Goal: Book appointment/travel/reservation

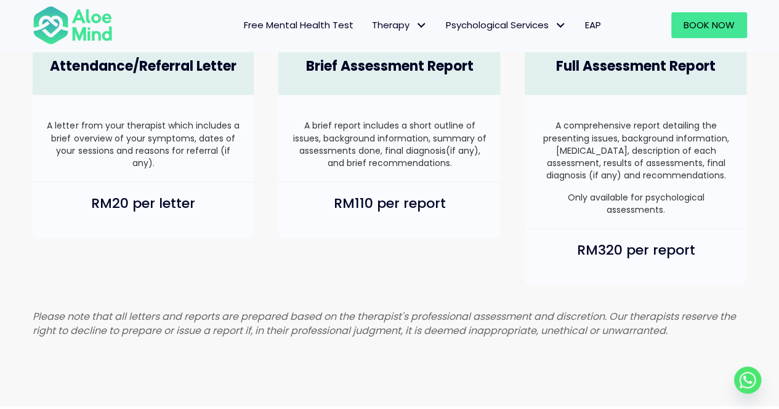
scroll to position [821, 0]
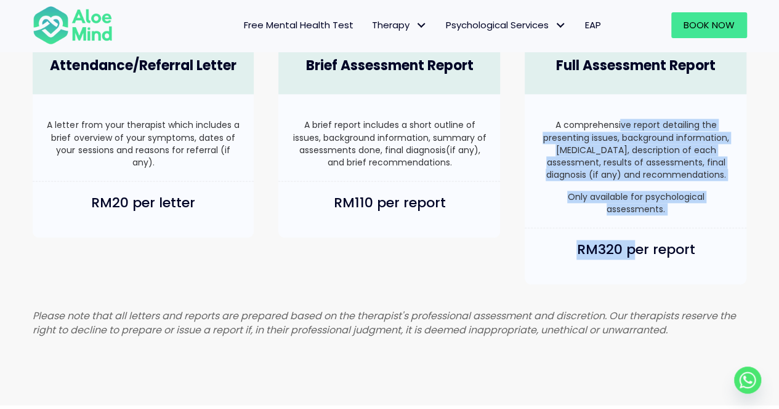
drag, startPoint x: 619, startPoint y: 115, endPoint x: 636, endPoint y: 256, distance: 141.4
click at [636, 256] on div "Full Assessment Report A comprehensive report detailing the presenting issues, …" at bounding box center [635, 161] width 246 height 271
click at [636, 256] on h4 "RM320 per report" at bounding box center [635, 250] width 197 height 19
drag, startPoint x: 654, startPoint y: 264, endPoint x: 651, endPoint y: 125, distance: 139.2
click at [651, 125] on div "Full Assessment Report A comprehensive report detailing the presenting issues, …" at bounding box center [635, 161] width 246 height 271
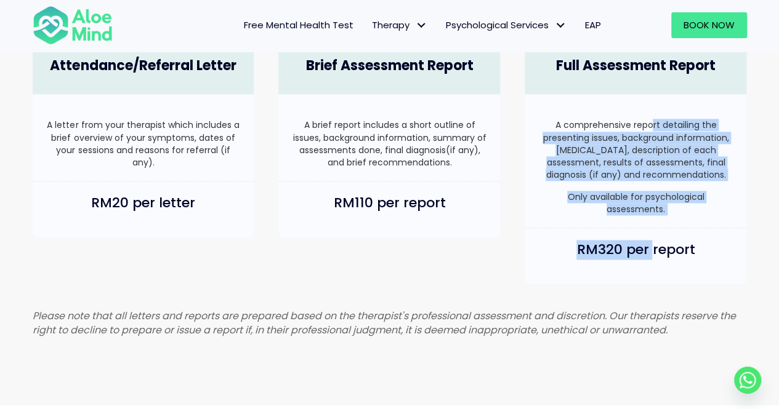
click at [651, 125] on p "A comprehensive report detailing the presenting issues, background information,…" at bounding box center [635, 150] width 197 height 62
drag, startPoint x: 651, startPoint y: 125, endPoint x: 643, endPoint y: 267, distance: 141.9
click at [643, 267] on div "Full Assessment Report A comprehensive report detailing the presenting issues, …" at bounding box center [635, 161] width 246 height 271
click at [643, 260] on h4 "RM320 per report" at bounding box center [635, 250] width 197 height 19
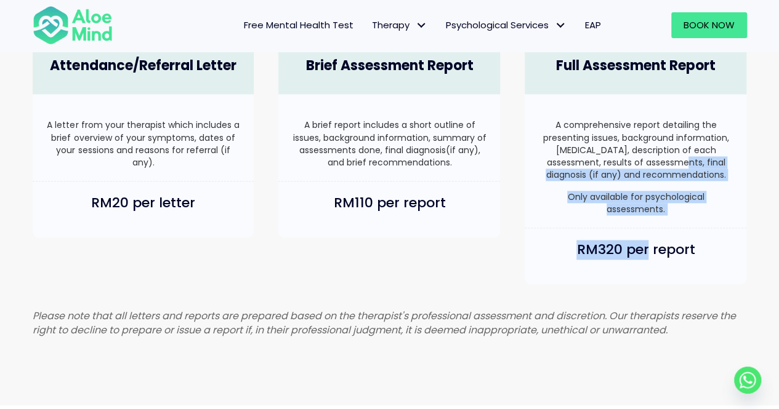
drag, startPoint x: 648, startPoint y: 268, endPoint x: 655, endPoint y: 163, distance: 104.9
click at [655, 163] on div "Full Assessment Report A comprehensive report detailing the presenting issues, …" at bounding box center [635, 161] width 246 height 271
click at [655, 163] on p "A comprehensive report detailing the presenting issues, background information,…" at bounding box center [635, 150] width 197 height 62
drag, startPoint x: 656, startPoint y: 163, endPoint x: 654, endPoint y: 265, distance: 102.8
click at [654, 265] on div "Full Assessment Report A comprehensive report detailing the presenting issues, …" at bounding box center [635, 161] width 246 height 271
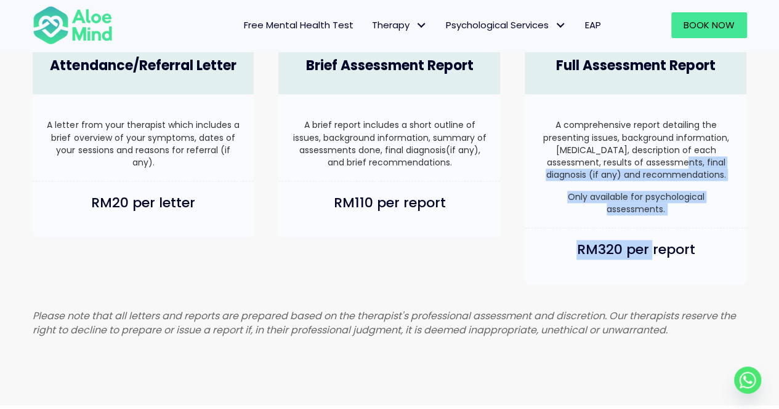
click at [654, 260] on h4 "RM320 per report" at bounding box center [635, 250] width 197 height 19
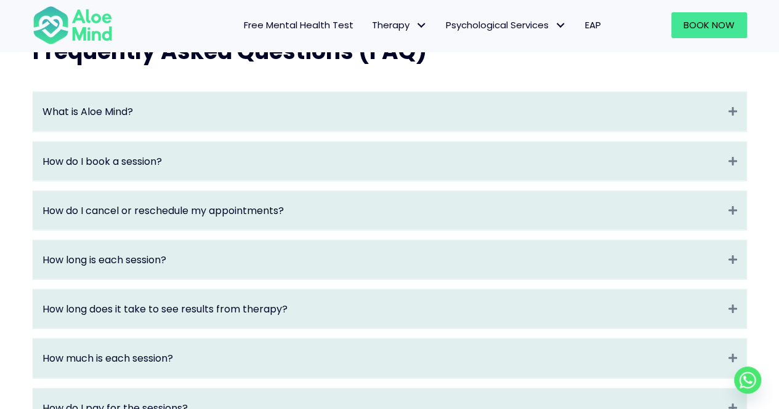
scroll to position [1313, 0]
click at [347, 103] on div "What is Aloe Mind? Expand" at bounding box center [389, 111] width 713 height 39
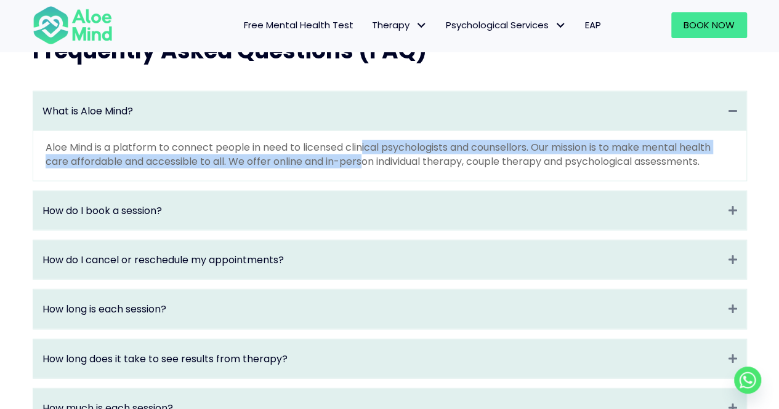
drag, startPoint x: 364, startPoint y: 179, endPoint x: 365, endPoint y: 158, distance: 20.4
click at [365, 158] on p "Aloe Mind is a platform to connect people in need to licensed clinical psycholo…" at bounding box center [390, 154] width 688 height 28
drag, startPoint x: 350, startPoint y: 151, endPoint x: 425, endPoint y: 171, distance: 77.8
click at [426, 175] on div "Aloe Mind is a platform to connect people in need to licensed clinical psycholo…" at bounding box center [389, 156] width 713 height 50
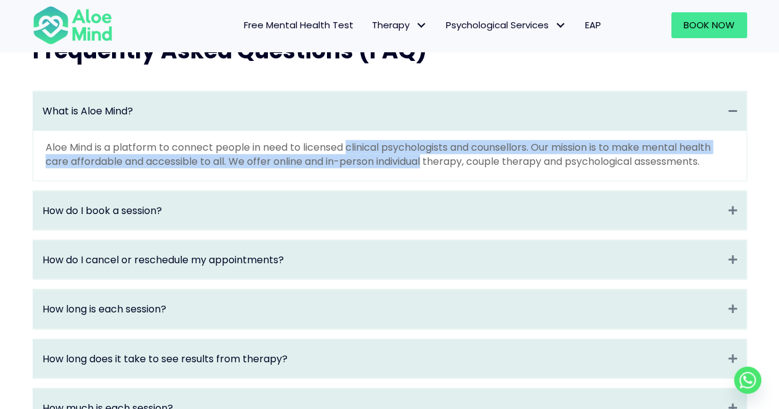
click at [425, 169] on p "Aloe Mind is a platform to connect people in need to licensed clinical psycholo…" at bounding box center [390, 154] width 688 height 28
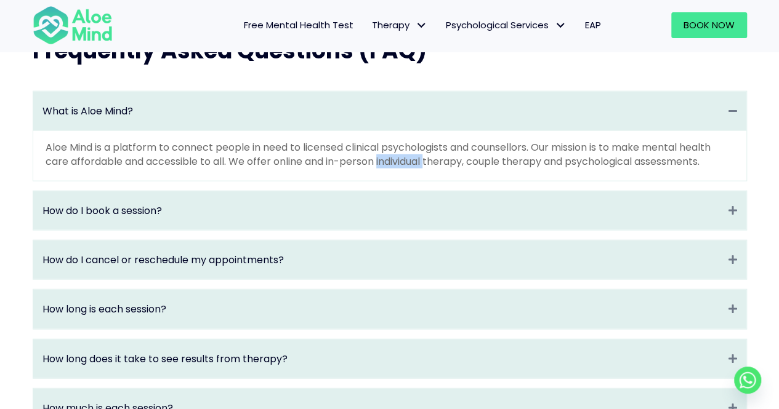
drag, startPoint x: 425, startPoint y: 171, endPoint x: 415, endPoint y: 162, distance: 13.5
click at [421, 164] on p "Aloe Mind is a platform to connect people in need to licensed clinical psycholo…" at bounding box center [390, 154] width 688 height 28
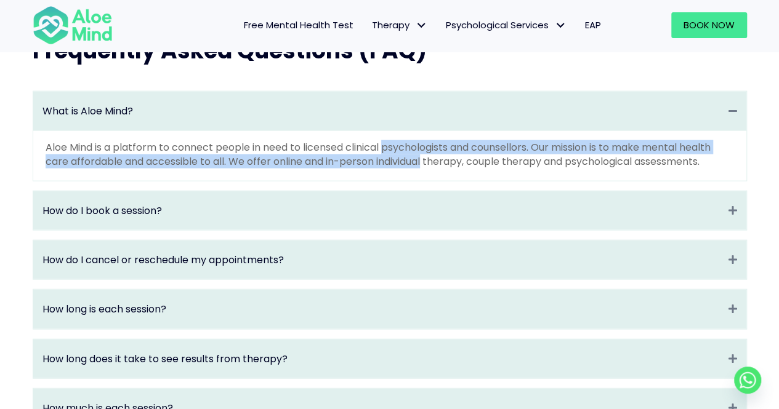
click at [414, 162] on p "Aloe Mind is a platform to connect people in need to licensed clinical psycholo…" at bounding box center [390, 154] width 688 height 28
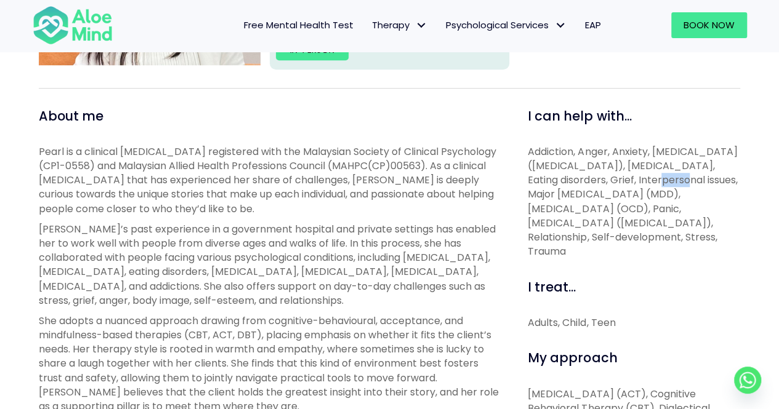
scroll to position [493, 0]
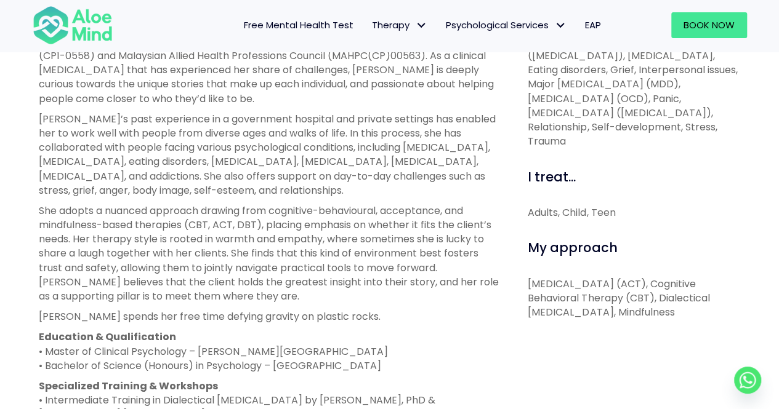
drag, startPoint x: 0, startPoint y: 0, endPoint x: 433, endPoint y: 115, distance: 448.5
click at [433, 115] on p "[PERSON_NAME]’s past experience in a government hospital and private settings h…" at bounding box center [269, 155] width 461 height 86
click at [248, 304] on p "She adopts a nuanced approach drawing from cognitive-behavioural, acceptance, a…" at bounding box center [269, 254] width 461 height 100
click at [245, 299] on p "She adopts a nuanced approach drawing from cognitive-behavioural, acceptance, a…" at bounding box center [269, 254] width 461 height 100
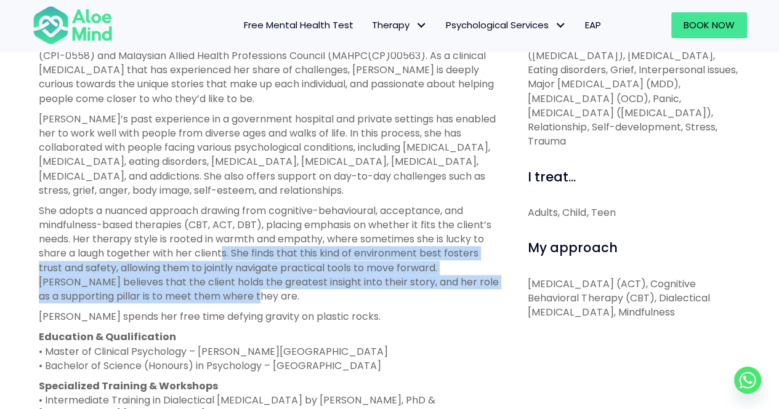
drag, startPoint x: 234, startPoint y: 299, endPoint x: 225, endPoint y: 251, distance: 48.2
click at [225, 251] on p "She adopts a nuanced approach drawing from cognitive-behavioural, acceptance, a…" at bounding box center [269, 254] width 461 height 100
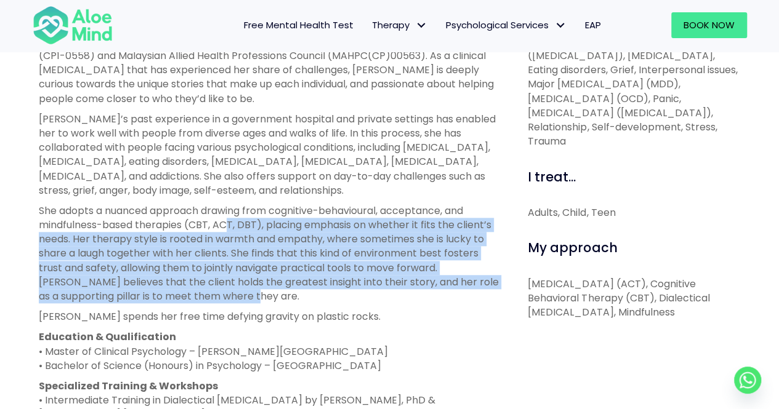
drag, startPoint x: 239, startPoint y: 296, endPoint x: 228, endPoint y: 232, distance: 65.0
click at [228, 232] on p "She adopts a nuanced approach drawing from cognitive-behavioural, acceptance, a…" at bounding box center [269, 254] width 461 height 100
drag, startPoint x: 227, startPoint y: 297, endPoint x: 218, endPoint y: 227, distance: 70.8
click at [218, 227] on p "She adopts a nuanced approach drawing from cognitive-behavioural, acceptance, a…" at bounding box center [269, 254] width 461 height 100
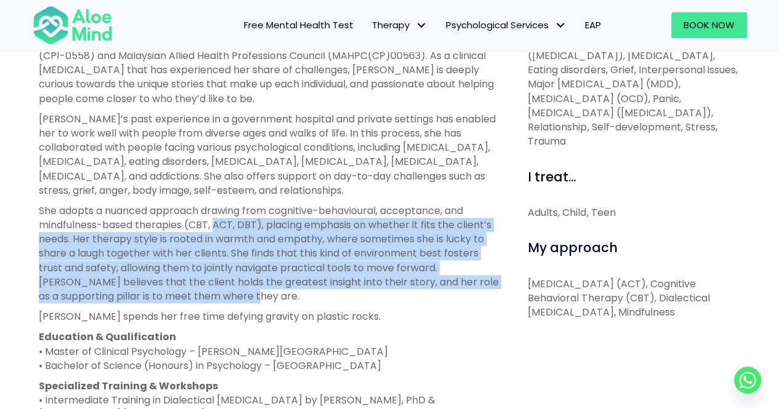
click at [218, 227] on p "She adopts a nuanced approach drawing from cognitive-behavioural, acceptance, a…" at bounding box center [269, 254] width 461 height 100
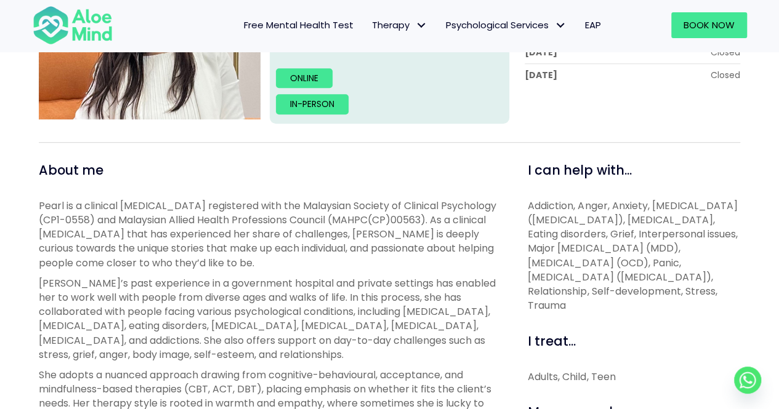
scroll to position [164, 0]
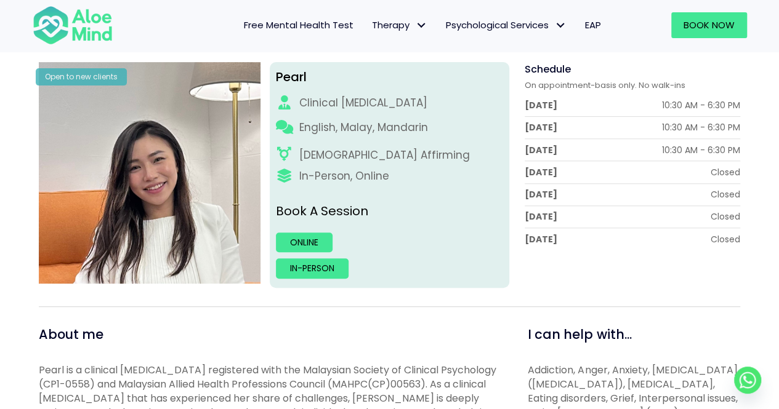
click at [437, 171] on div "In-Person, Online" at bounding box center [389, 176] width 227 height 15
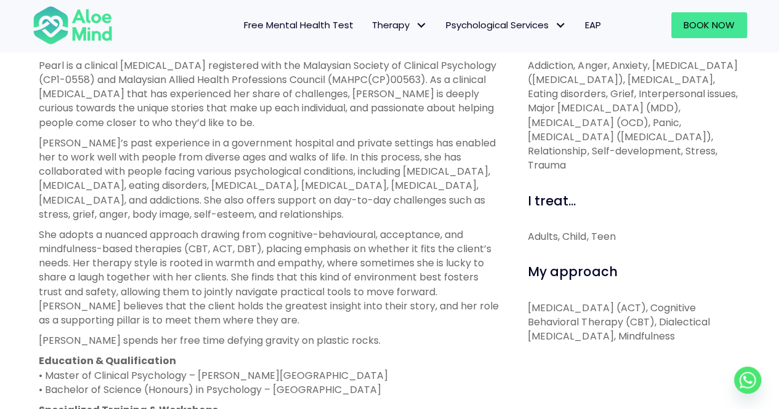
scroll to position [493, 0]
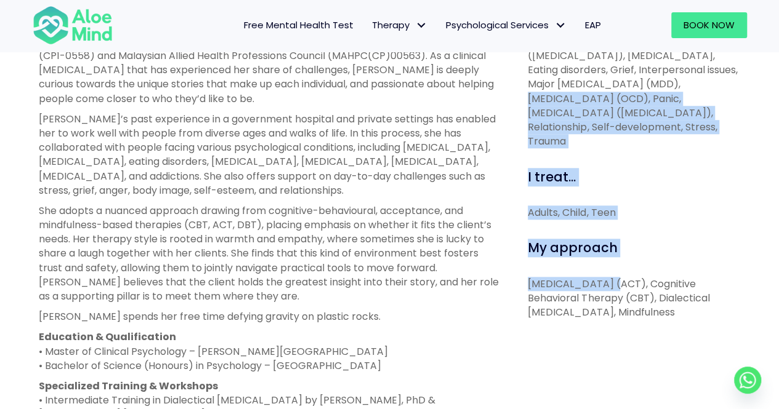
drag, startPoint x: 610, startPoint y: 89, endPoint x: 621, endPoint y: 283, distance: 193.6
click at [621, 283] on div "I can help with... Addiction, Anger, Anxiety, Attention Deficit Hyperactivity D…" at bounding box center [629, 320] width 240 height 646
click at [621, 283] on p "[MEDICAL_DATA] (ACT), Cognitive Behavioral Therapy (CBT), Dialectical [MEDICAL_…" at bounding box center [634, 298] width 212 height 43
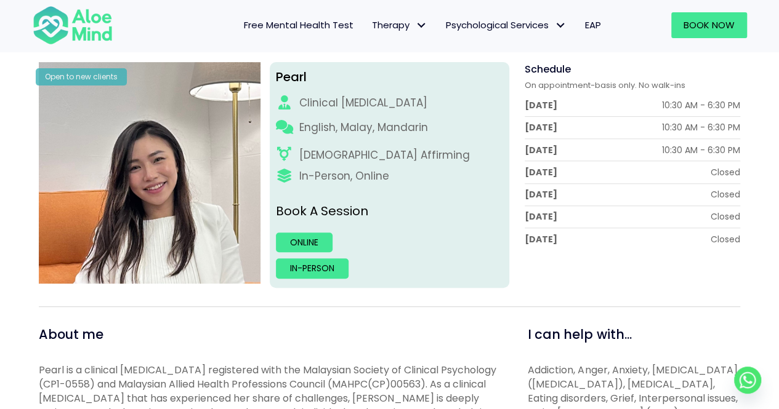
scroll to position [164, 0]
drag, startPoint x: 591, startPoint y: 213, endPoint x: 594, endPoint y: 171, distance: 42.6
click at [594, 171] on div "Monday 10:30 AM - 6:30 PM Tuesday 10:30 AM - 6:30 PM Wednesday 10:30 AM - 6:30 …" at bounding box center [632, 172] width 215 height 156
click at [594, 171] on div "Thursday Closed" at bounding box center [632, 172] width 215 height 12
drag, startPoint x: 594, startPoint y: 171, endPoint x: 606, endPoint y: 241, distance: 71.3
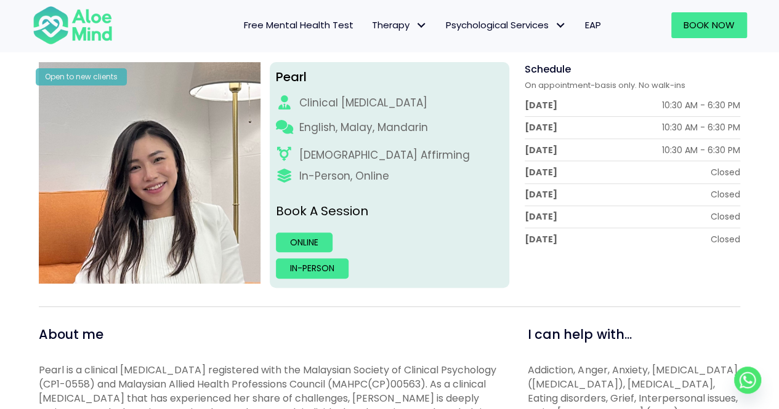
click at [606, 241] on div "Monday 10:30 AM - 6:30 PM Tuesday 10:30 AM - 6:30 PM Wednesday 10:30 AM - 6:30 …" at bounding box center [632, 172] width 215 height 156
click at [606, 241] on div "Sunday Closed" at bounding box center [632, 239] width 215 height 12
click at [307, 244] on link "Online" at bounding box center [304, 243] width 57 height 20
click at [690, 28] on span "Book Now" at bounding box center [708, 24] width 51 height 13
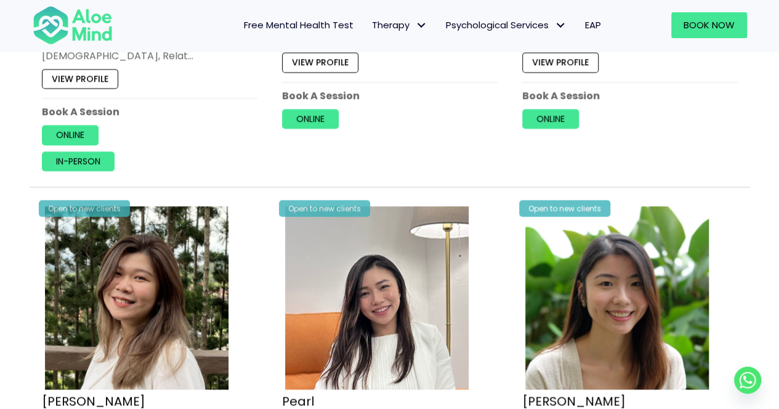
scroll to position [1149, 0]
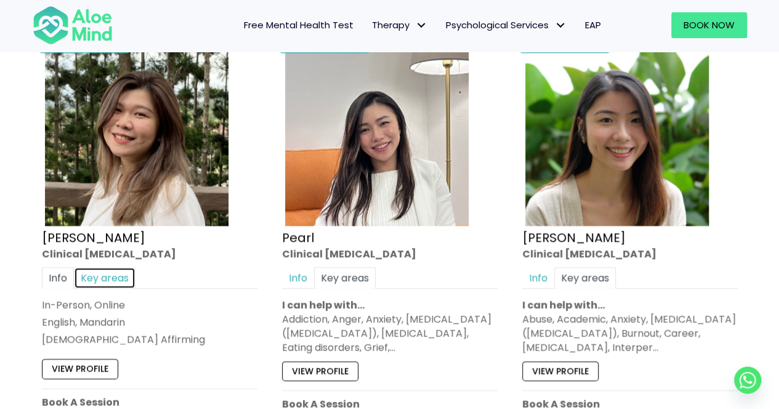
click at [110, 267] on link "Key areas" at bounding box center [105, 278] width 62 height 22
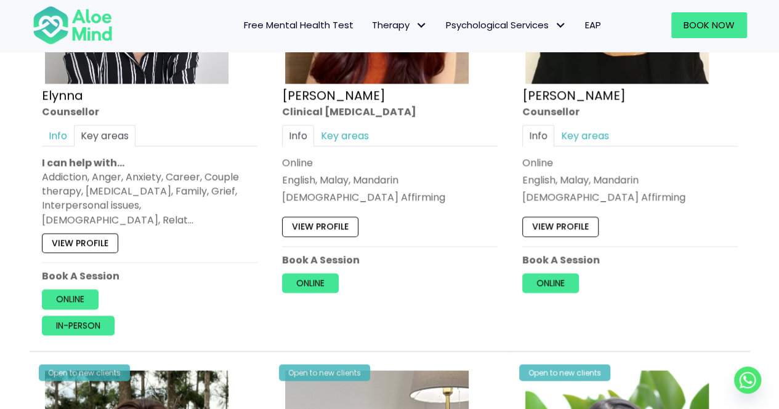
scroll to position [656, 0]
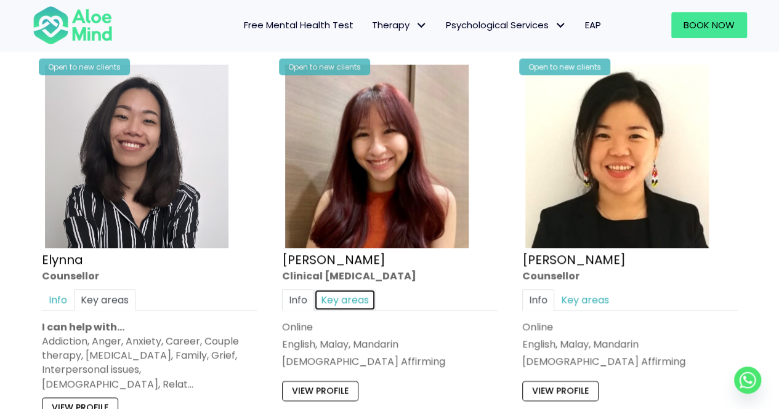
click at [361, 293] on link "Key areas" at bounding box center [345, 300] width 62 height 22
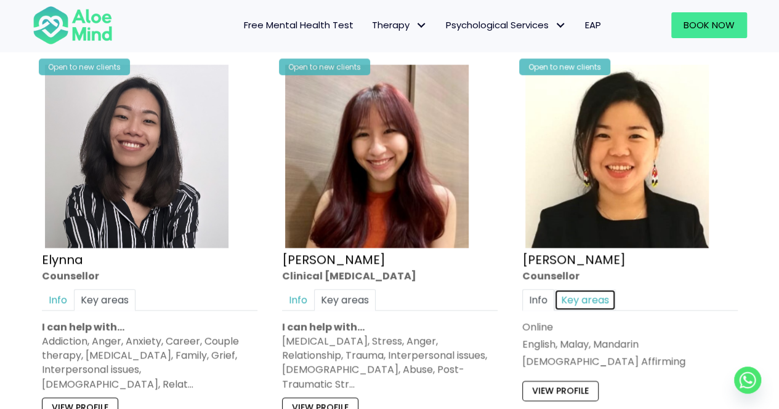
click at [581, 292] on link "Key areas" at bounding box center [585, 300] width 62 height 22
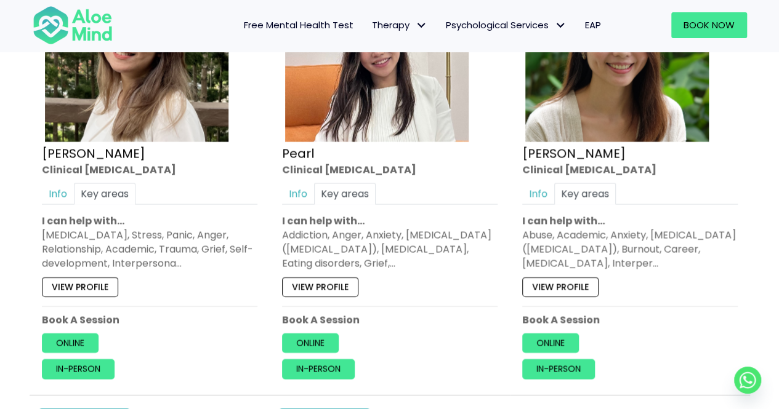
scroll to position [1149, 0]
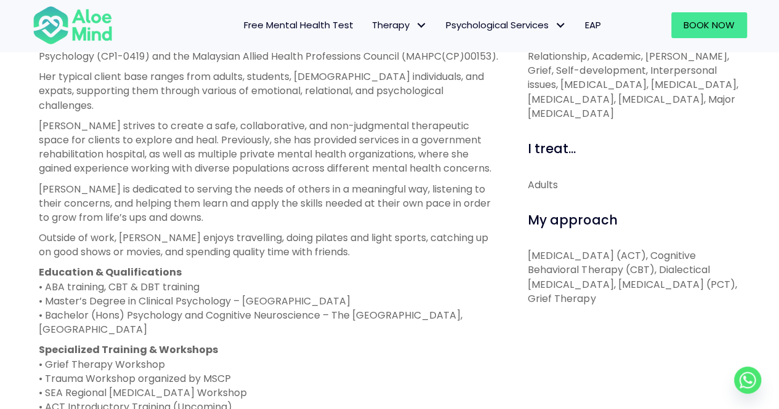
scroll to position [493, 0]
drag, startPoint x: 315, startPoint y: 246, endPoint x: 298, endPoint y: 91, distance: 156.7
click at [298, 91] on div "Kelly is a Clinical Psychologist registered with the Malaysian Society of Clini…" at bounding box center [269, 244] width 461 height 421
click at [298, 91] on p "Her typical client base ranges from adults, students, LGBTQ+ individuals, and e…" at bounding box center [269, 90] width 461 height 43
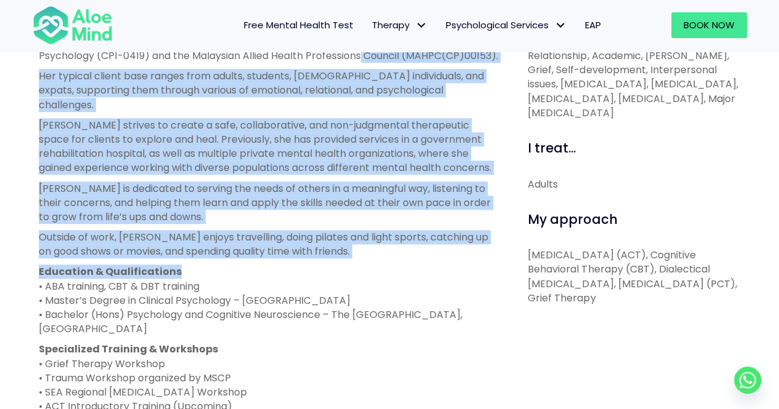
drag, startPoint x: 358, startPoint y: 120, endPoint x: 348, endPoint y: 251, distance: 130.9
click at [348, 251] on div "Kelly is a Clinical Psychologist registered with the Malaysian Society of Clini…" at bounding box center [269, 244] width 461 height 421
click at [348, 265] on p "Education & Qualifications • ABA training, CBT & DBT training • Master’s Degree…" at bounding box center [269, 300] width 461 height 71
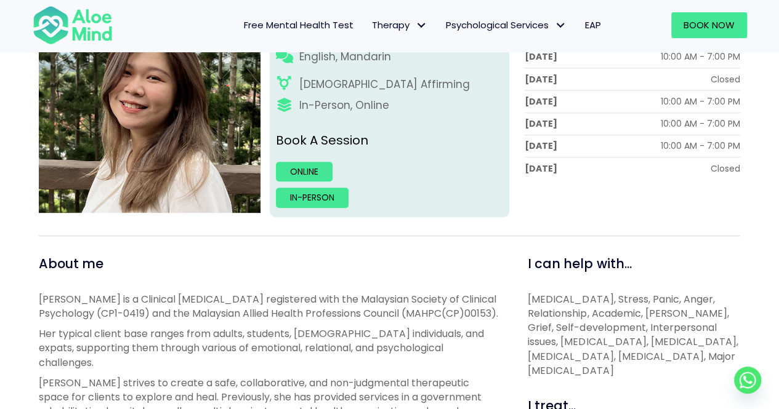
scroll to position [0, 0]
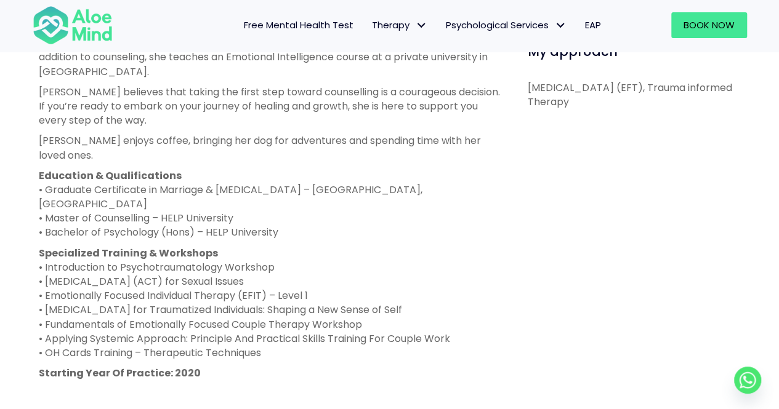
scroll to position [821, 0]
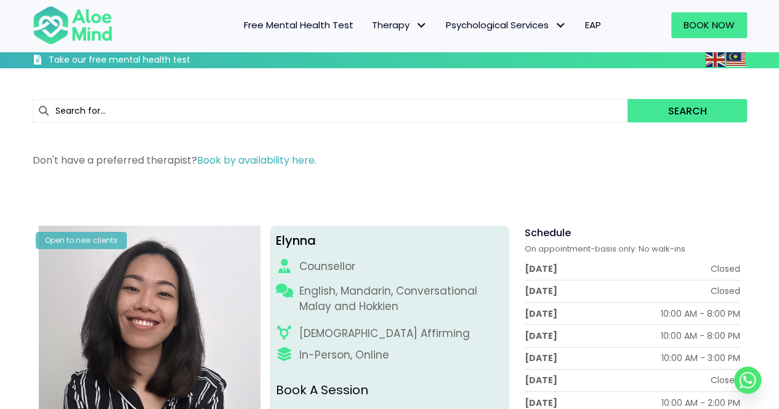
scroll to position [164, 0]
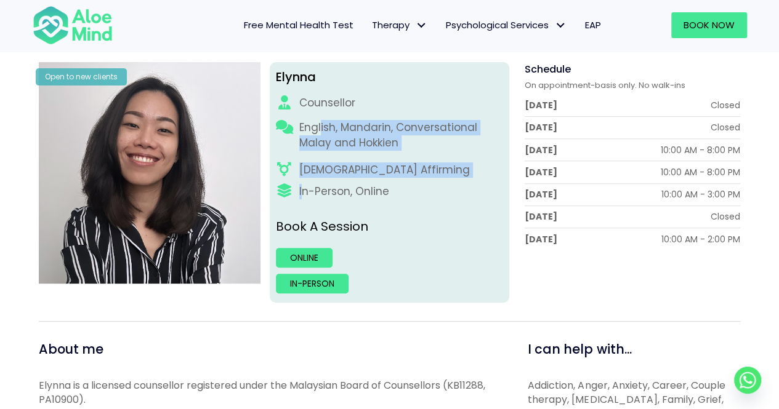
drag, startPoint x: 305, startPoint y: 186, endPoint x: 322, endPoint y: 125, distance: 63.3
click at [322, 125] on div "Elynna Counsellor English, Mandarin, Conversational Malay and Hokkien [DEMOGRAP…" at bounding box center [390, 182] width 240 height 241
click at [322, 125] on p "English, Mandarin, Conversational Malay and Hokkien" at bounding box center [401, 135] width 204 height 30
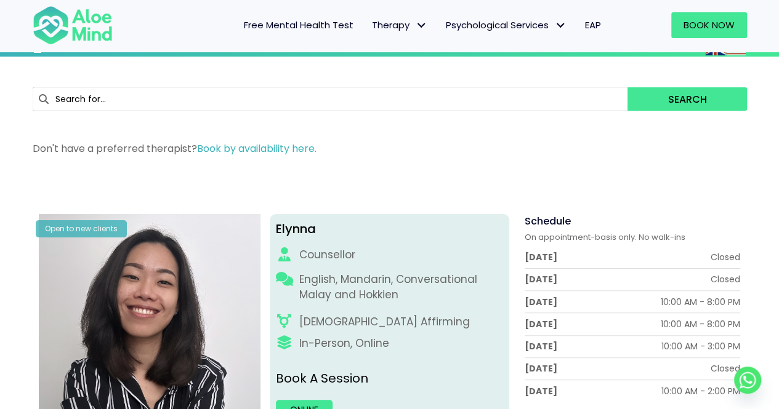
scroll to position [0, 0]
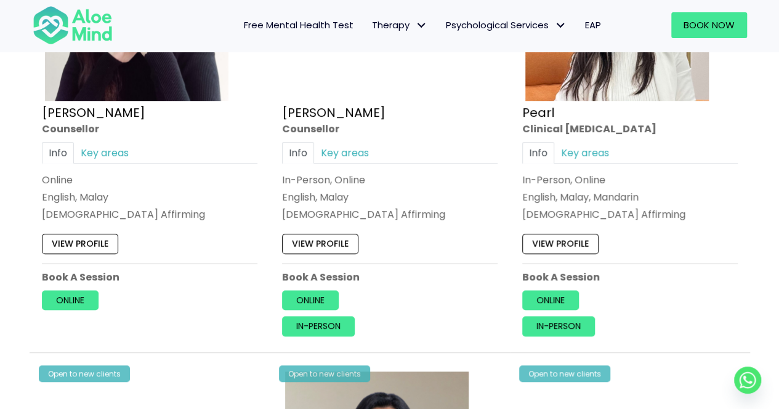
scroll to position [2298, 0]
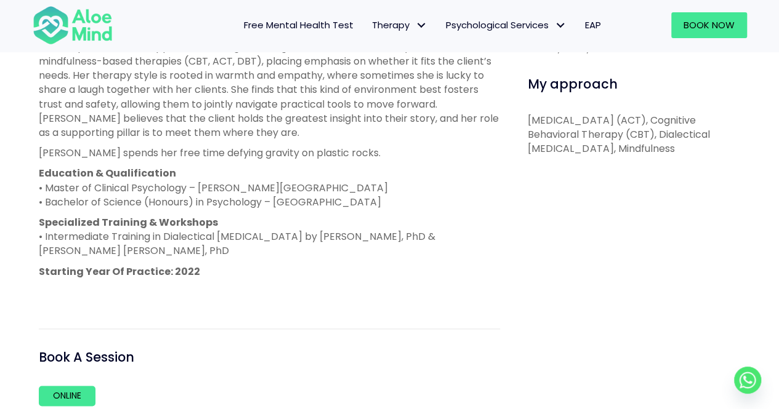
scroll to position [493, 0]
